Goal: Obtain resource: Obtain resource

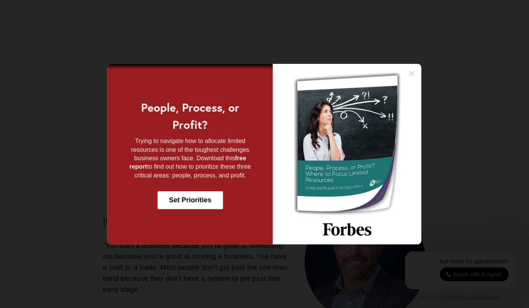
scroll to position [915, 0]
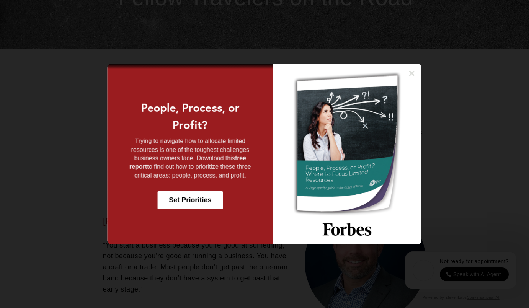
click at [380, 65] on img at bounding box center [347, 154] width 149 height 181
click at [412, 72] on icon at bounding box center [411, 72] width 5 height 5
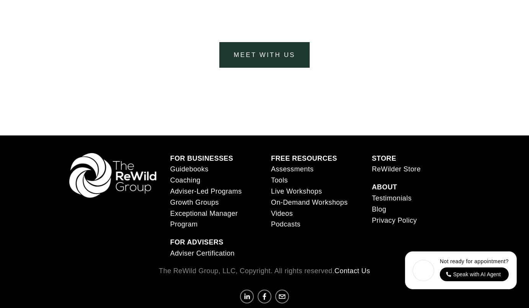
scroll to position [3017, 0]
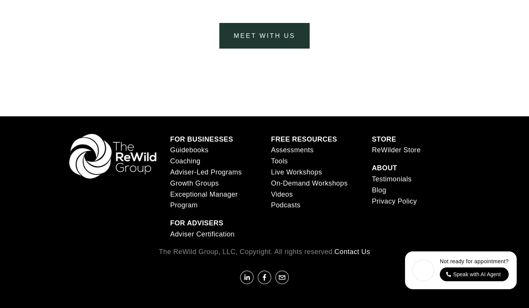
click at [182, 152] on link "Guidebooks" at bounding box center [189, 150] width 38 height 11
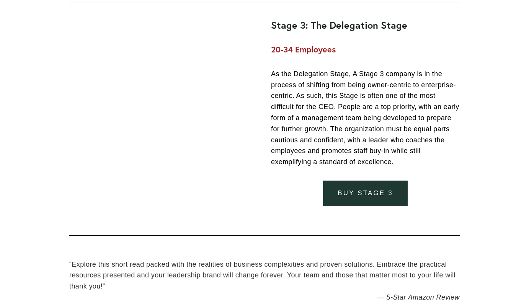
scroll to position [1723, 0]
